Goal: Unclear

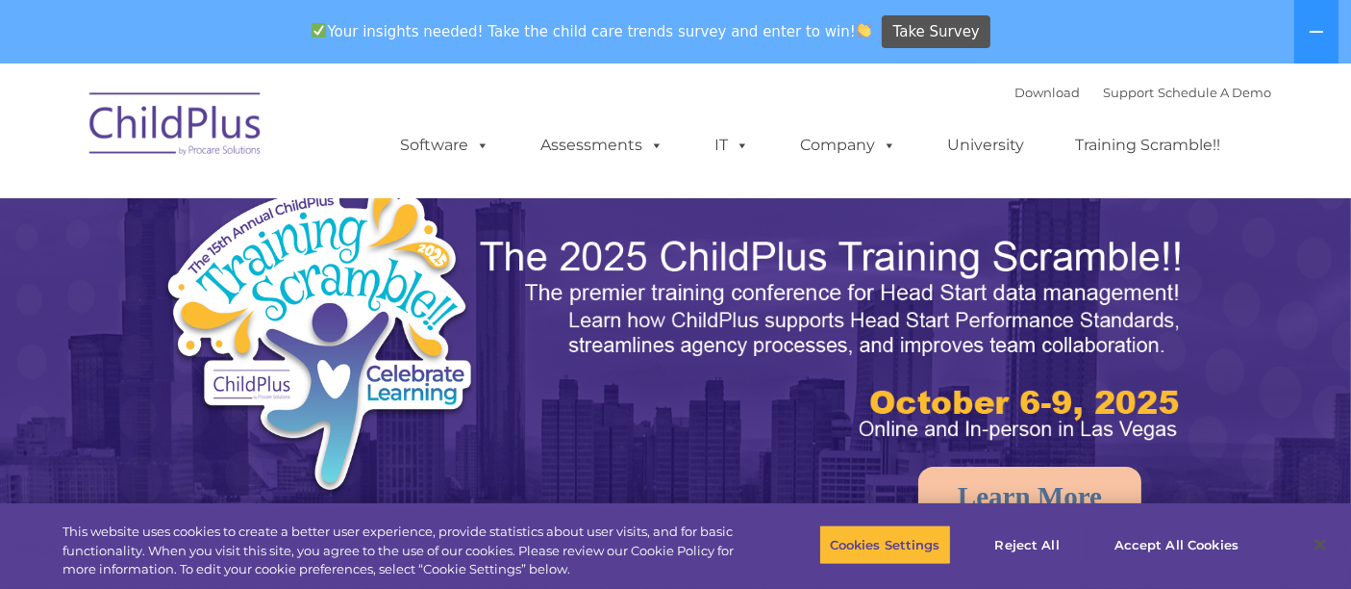
select select "MEDIUM"
click at [1332, 36] on button at bounding box center [1316, 31] width 44 height 63
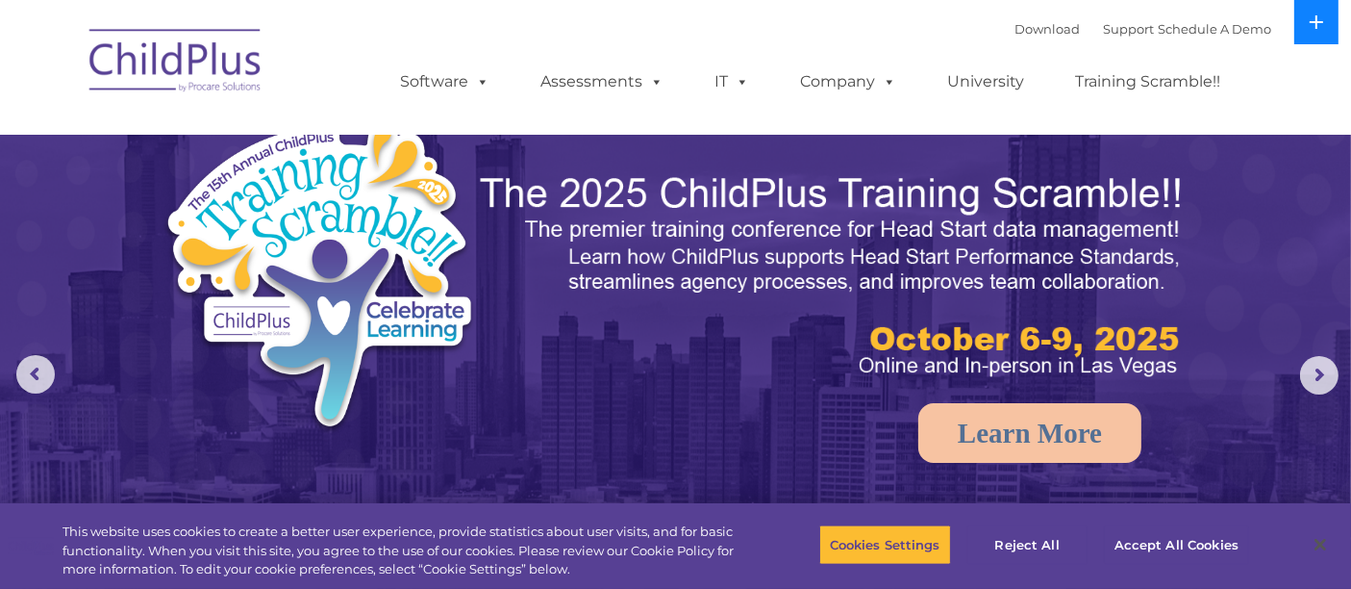
click at [1310, 27] on icon at bounding box center [1316, 21] width 15 height 15
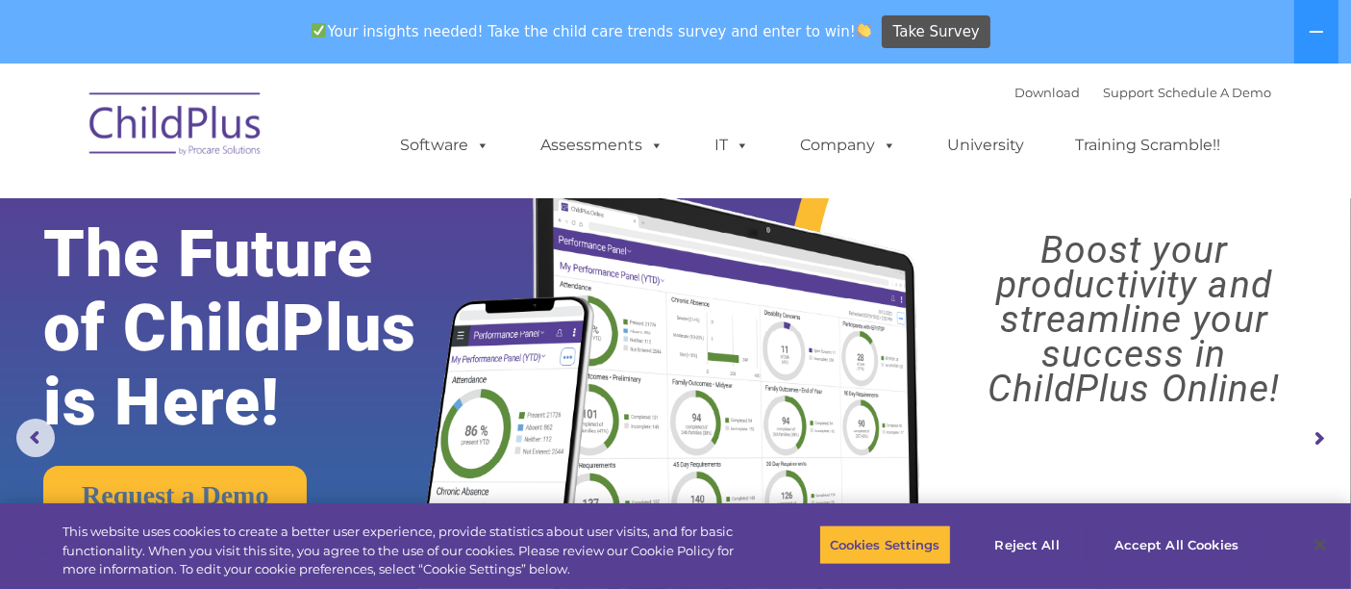
click at [178, 118] on img at bounding box center [176, 127] width 192 height 96
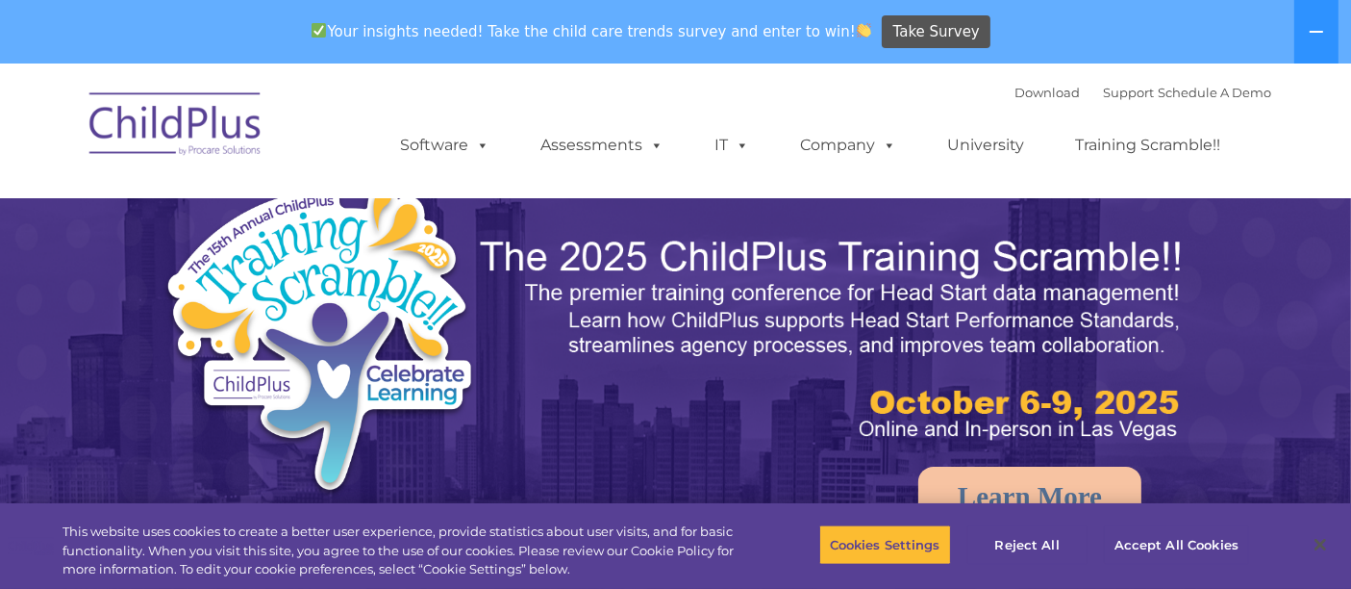
select select "MEDIUM"
